Goal: Information Seeking & Learning: Understand process/instructions

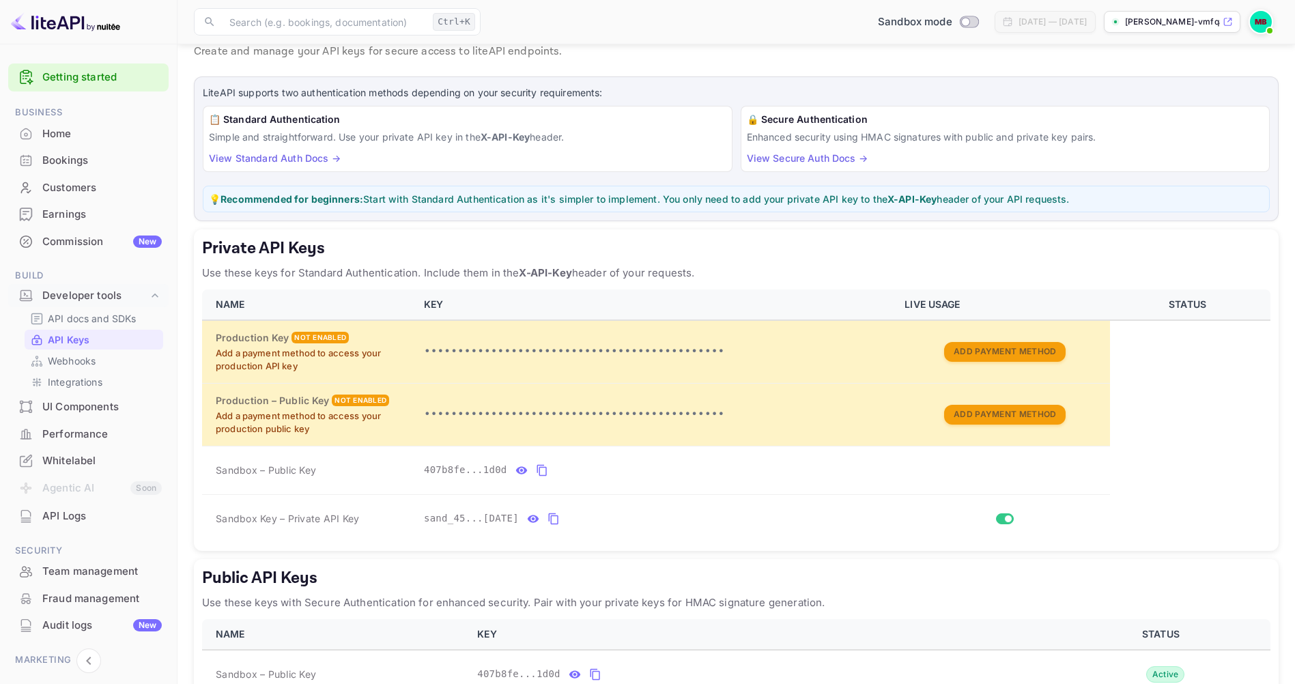
scroll to position [68, 0]
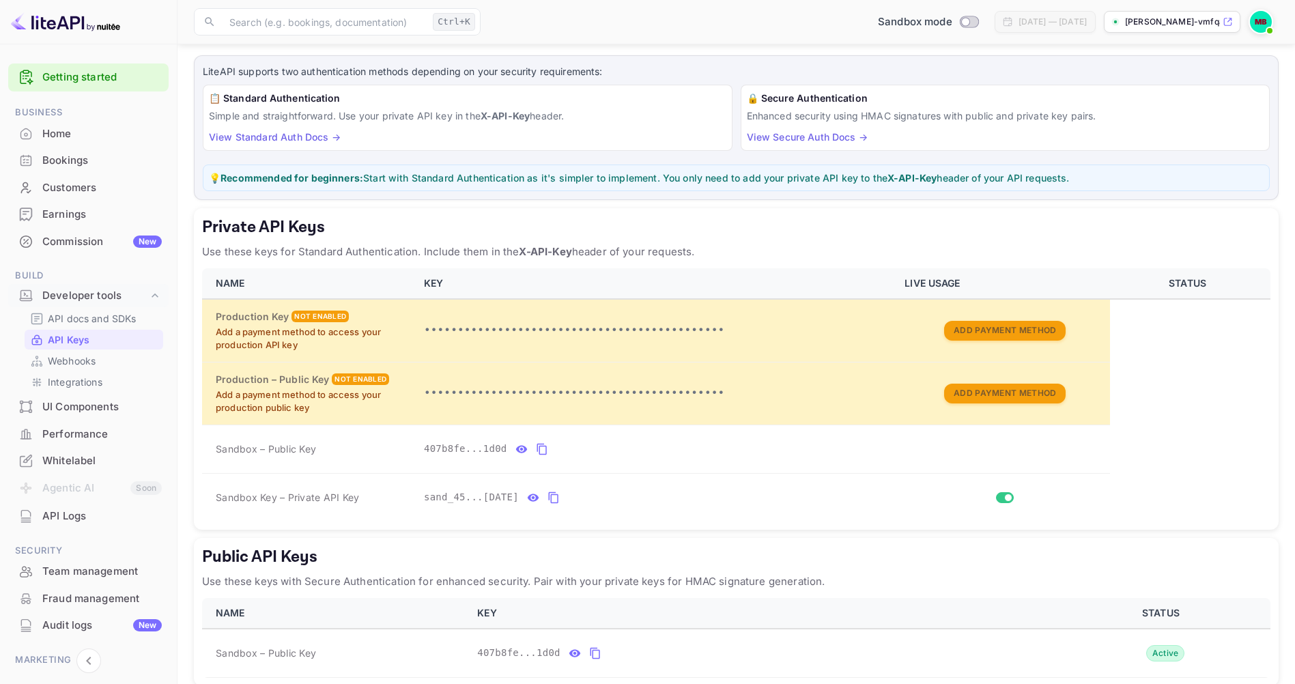
click at [306, 137] on link "View Standard Auth Docs →" at bounding box center [275, 137] width 132 height 12
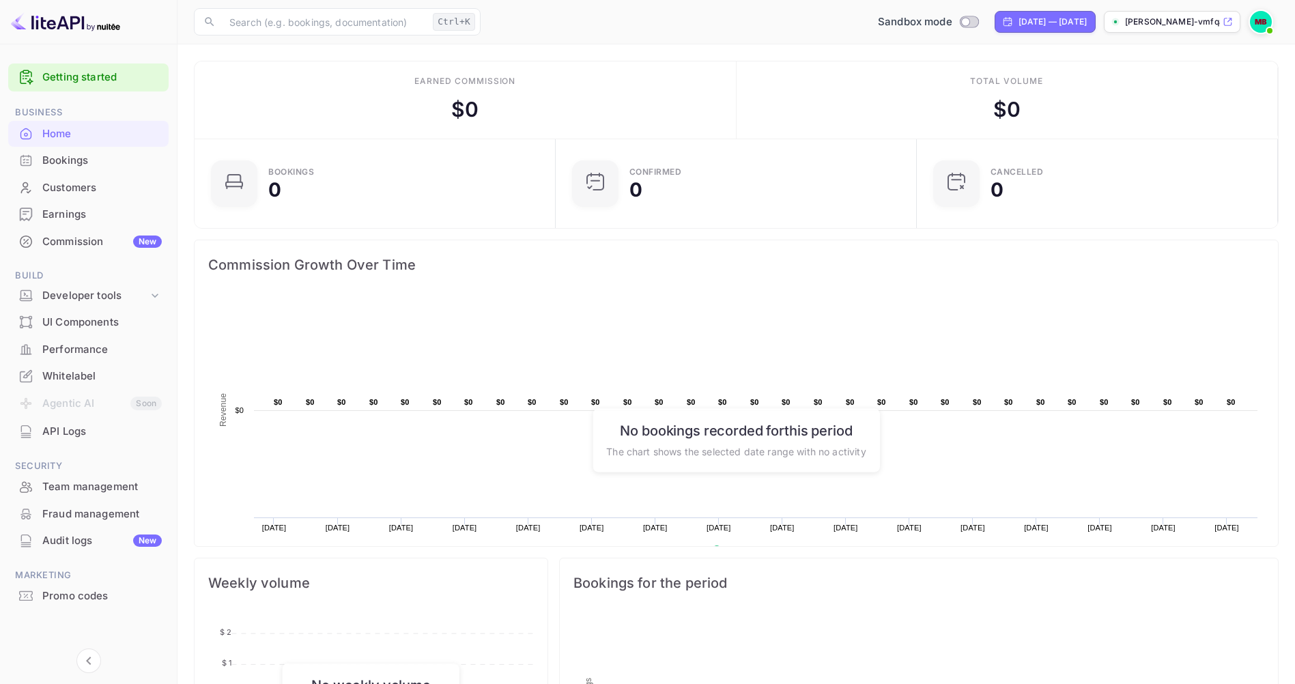
scroll to position [68, 0]
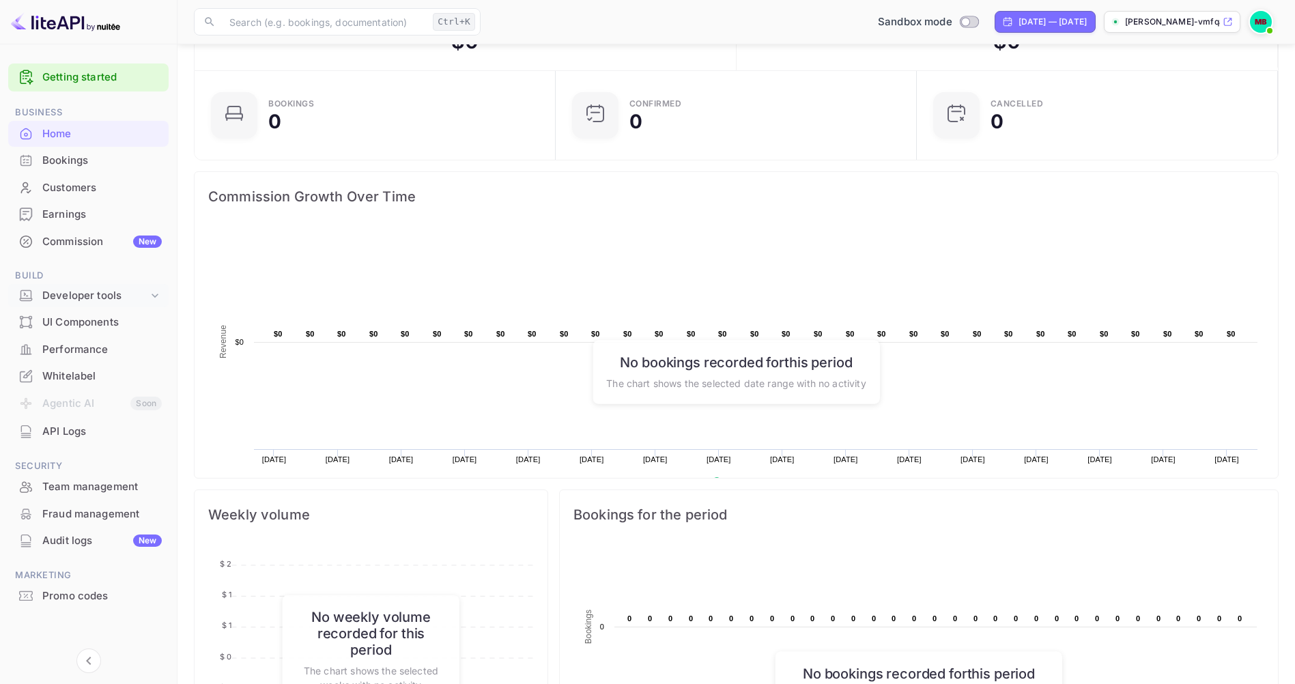
click at [153, 295] on icon at bounding box center [155, 296] width 7 height 4
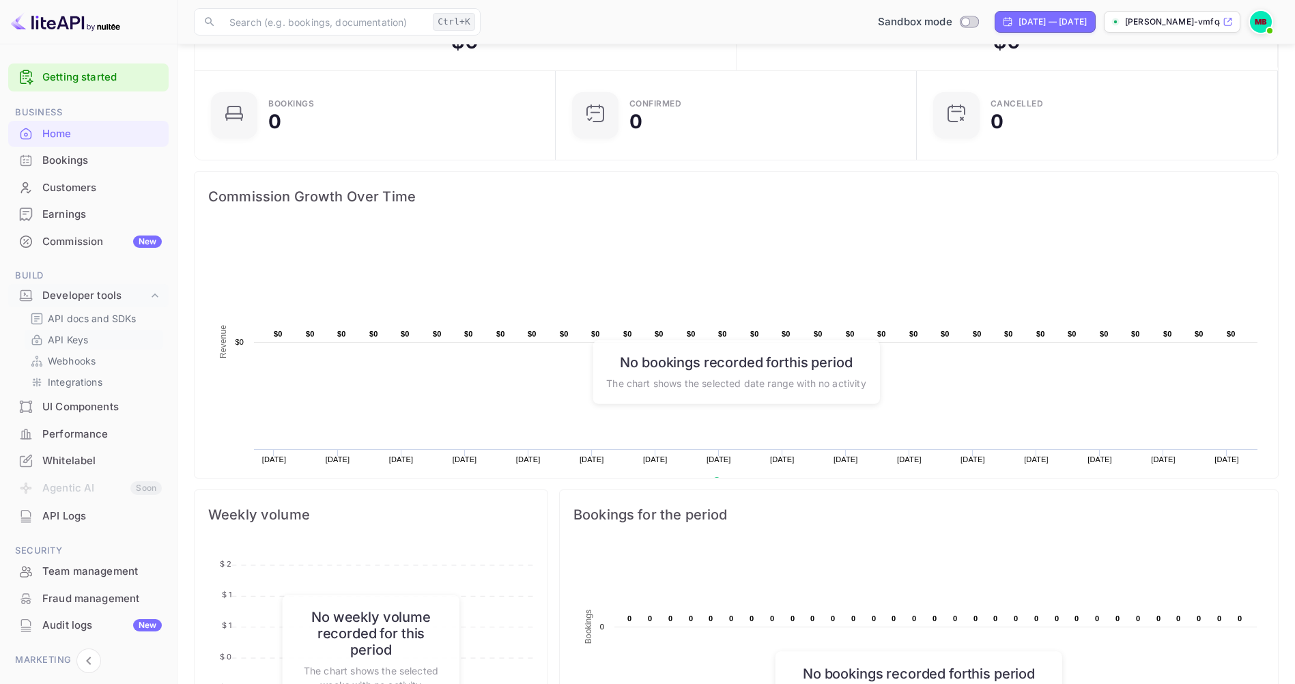
click at [67, 339] on p "API Keys" at bounding box center [68, 340] width 40 height 14
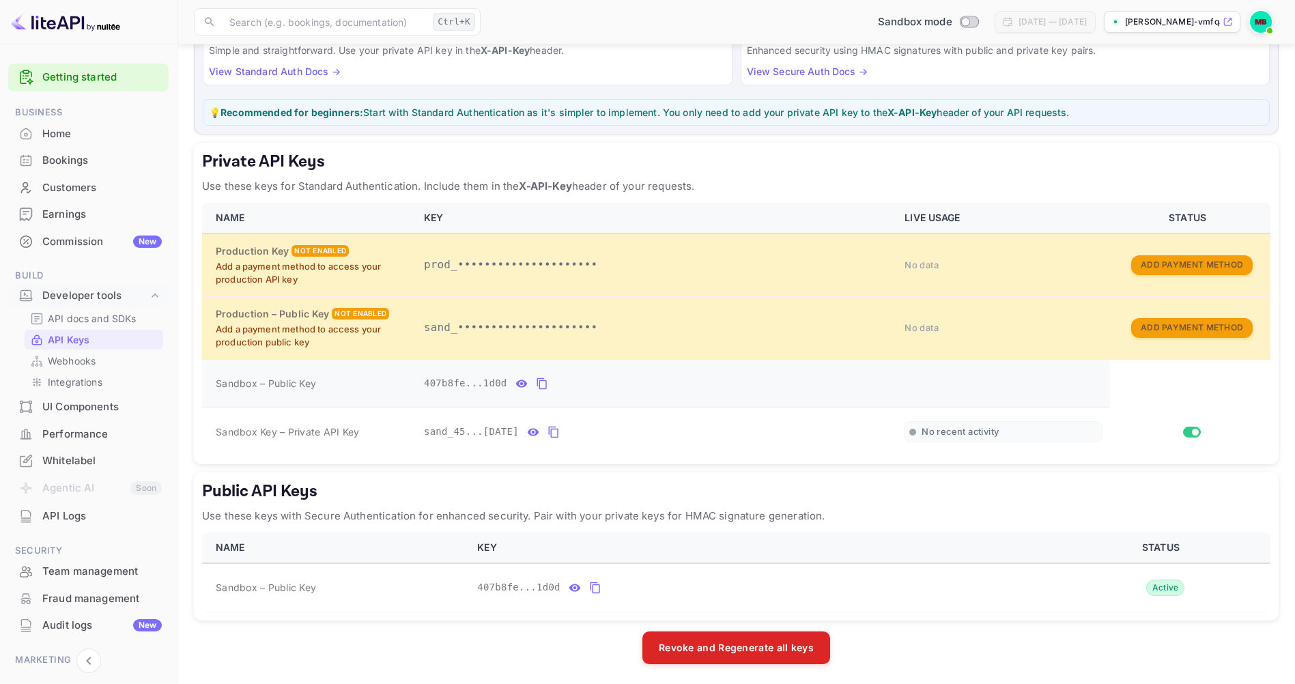
scroll to position [136, 0]
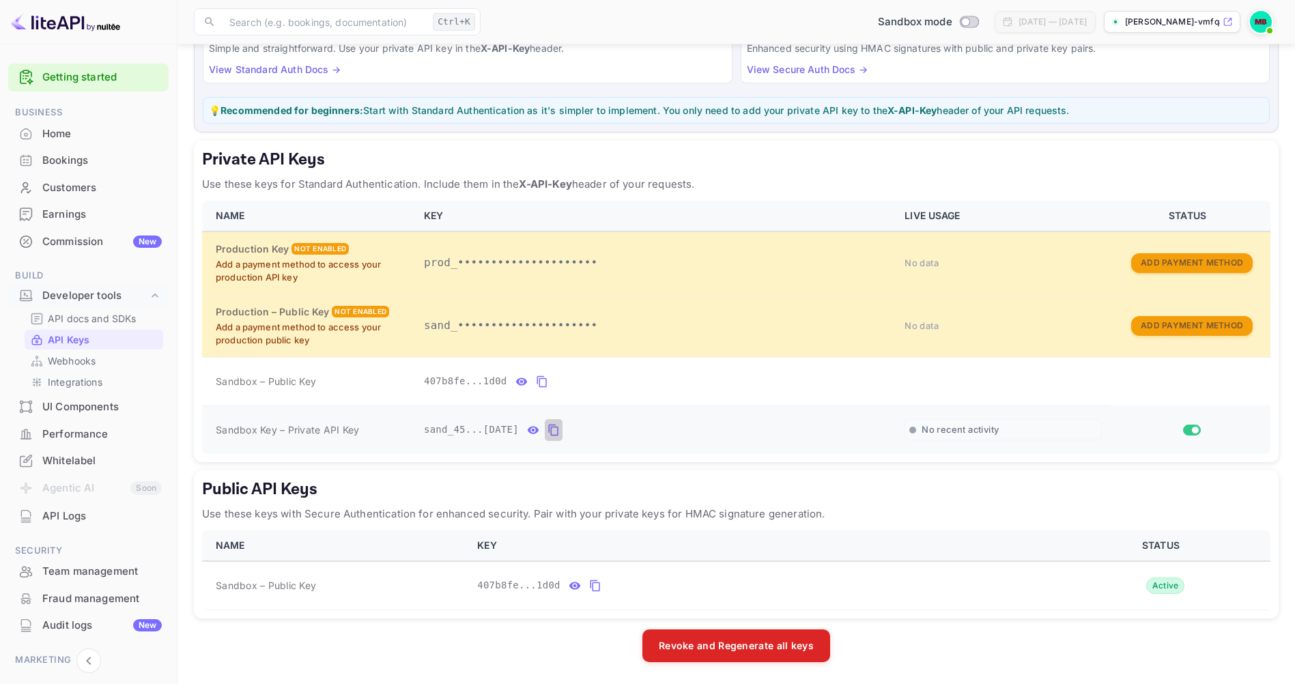
click at [548, 431] on icon "private api keys table" at bounding box center [554, 430] width 12 height 16
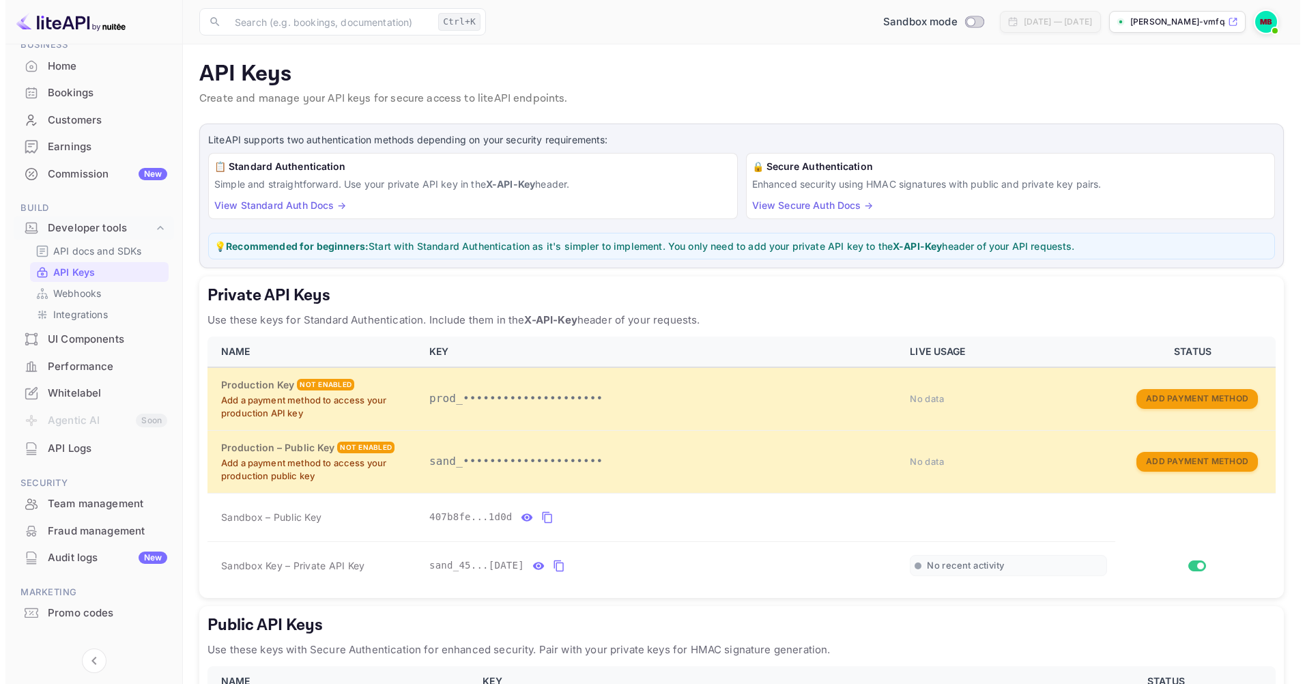
scroll to position [86, 0]
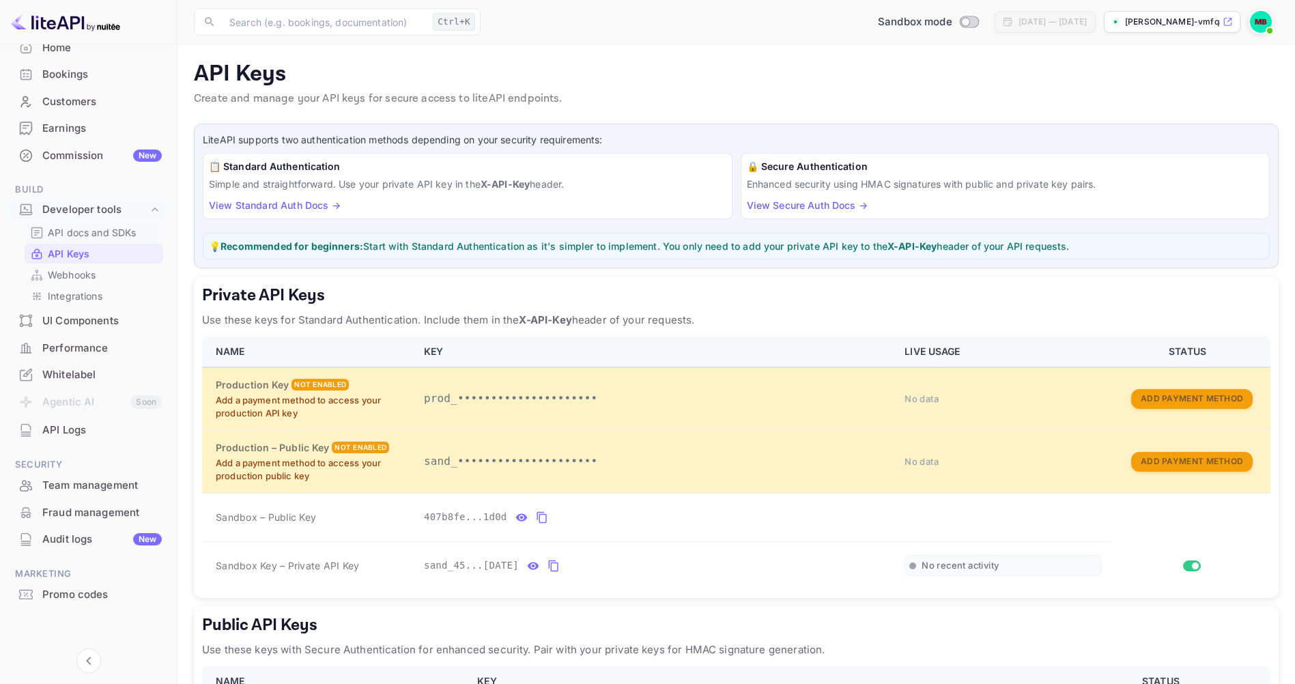
click at [76, 232] on p "API docs and SDKs" at bounding box center [92, 232] width 89 height 14
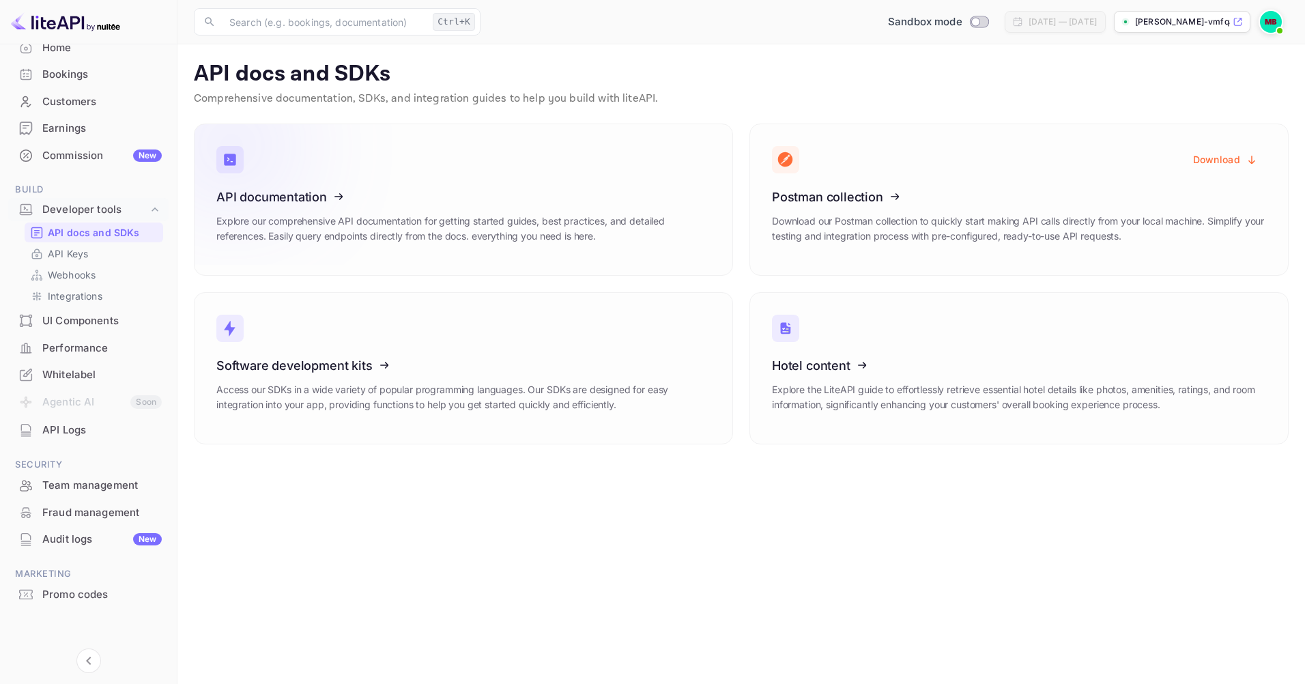
click at [337, 223] on icon at bounding box center [301, 194] width 212 height 141
